Goal: Task Accomplishment & Management: Manage account settings

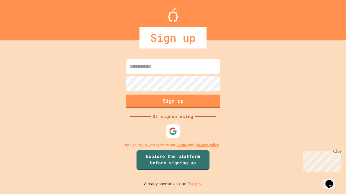
click at [196, 184] on link "Log in." at bounding box center [196, 185] width 12 height 6
